Goal: Task Accomplishment & Management: Use online tool/utility

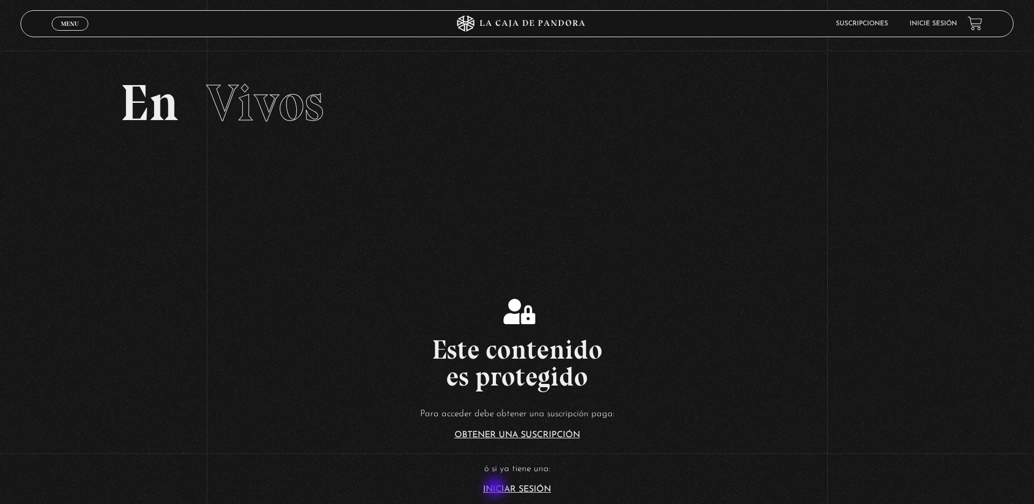
click at [496, 488] on link "Iniciar Sesión" at bounding box center [517, 489] width 68 height 9
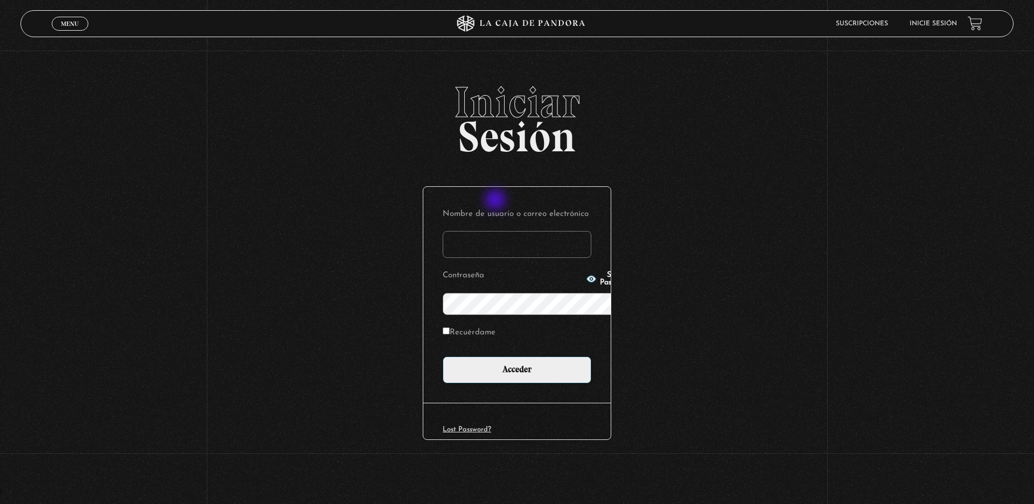
click at [496, 231] on input "Nombre de usuario o correo electrónico" at bounding box center [517, 244] width 149 height 27
type input "[EMAIL_ADDRESS][DOMAIN_NAME]"
click at [443, 356] on input "Acceder" at bounding box center [517, 369] width 149 height 27
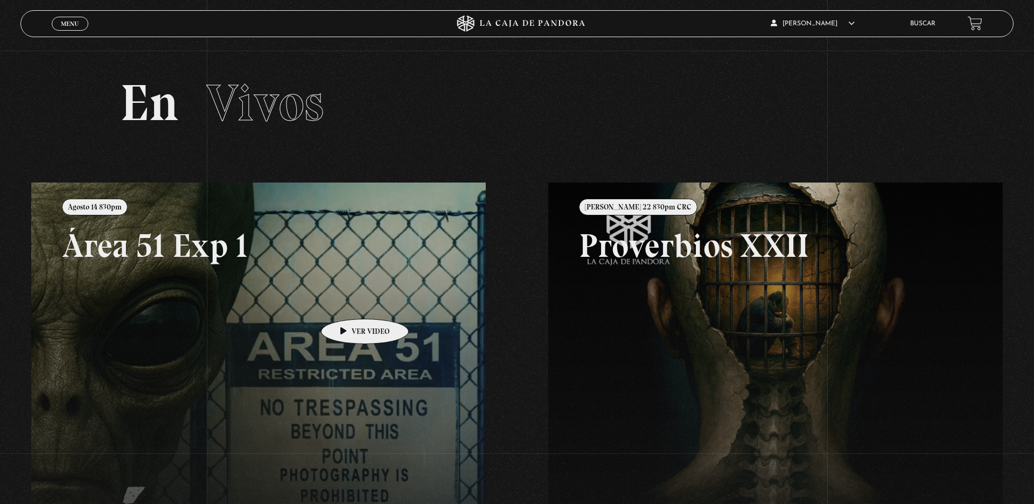
click at [348, 303] on link at bounding box center [548, 435] width 1034 height 504
